Goal: Use online tool/utility: Utilize a website feature to perform a specific function

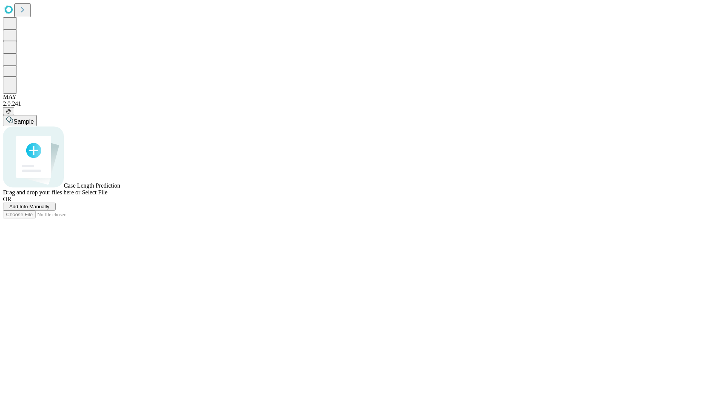
click at [107, 195] on span "Select File" at bounding box center [95, 192] width 26 height 6
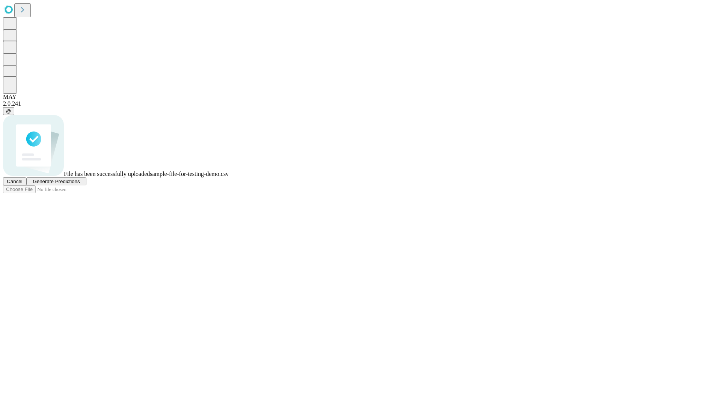
click at [80, 184] on span "Generate Predictions" at bounding box center [56, 181] width 47 height 6
